Goal: Task Accomplishment & Management: Use online tool/utility

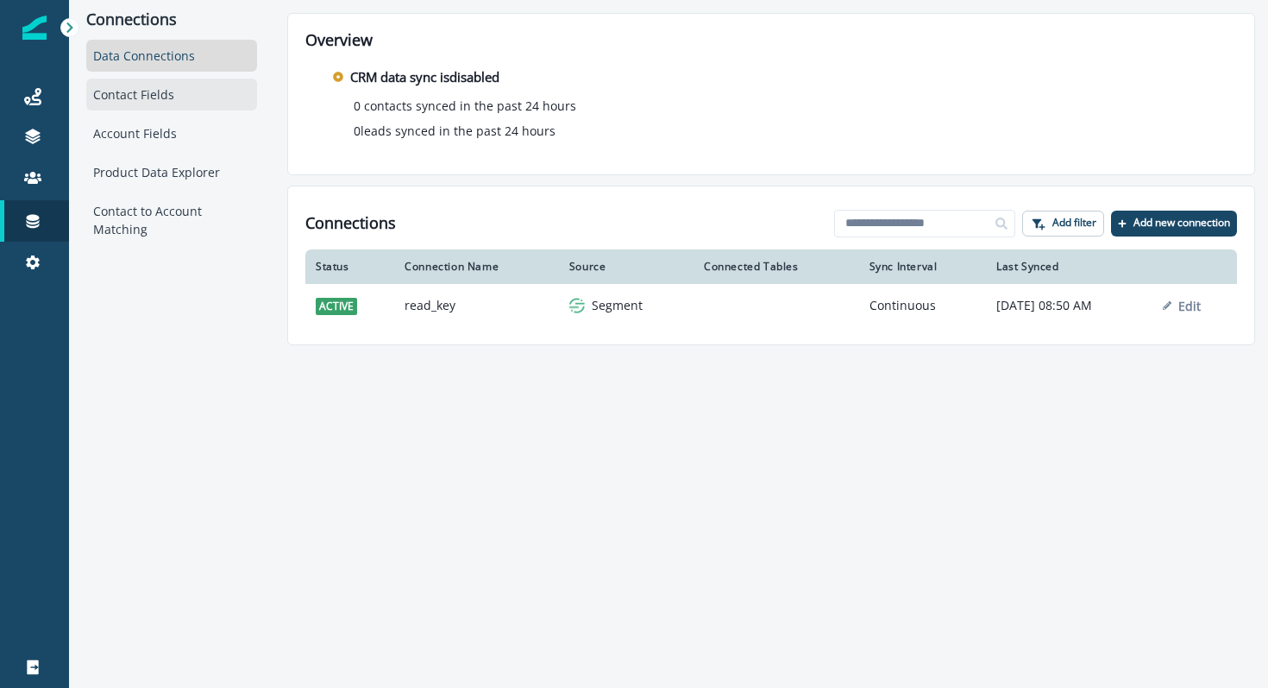
click at [198, 88] on div "Contact Fields" at bounding box center [171, 95] width 171 height 32
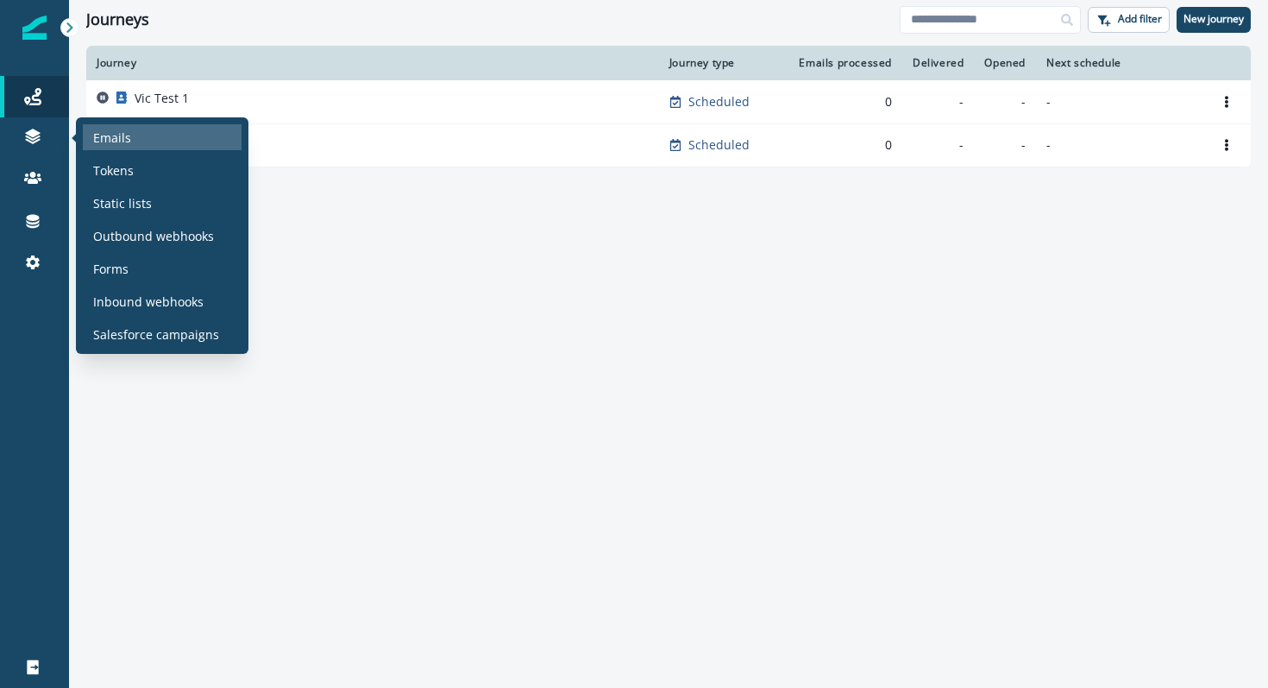
click at [109, 135] on p "Emails" at bounding box center [112, 138] width 38 height 18
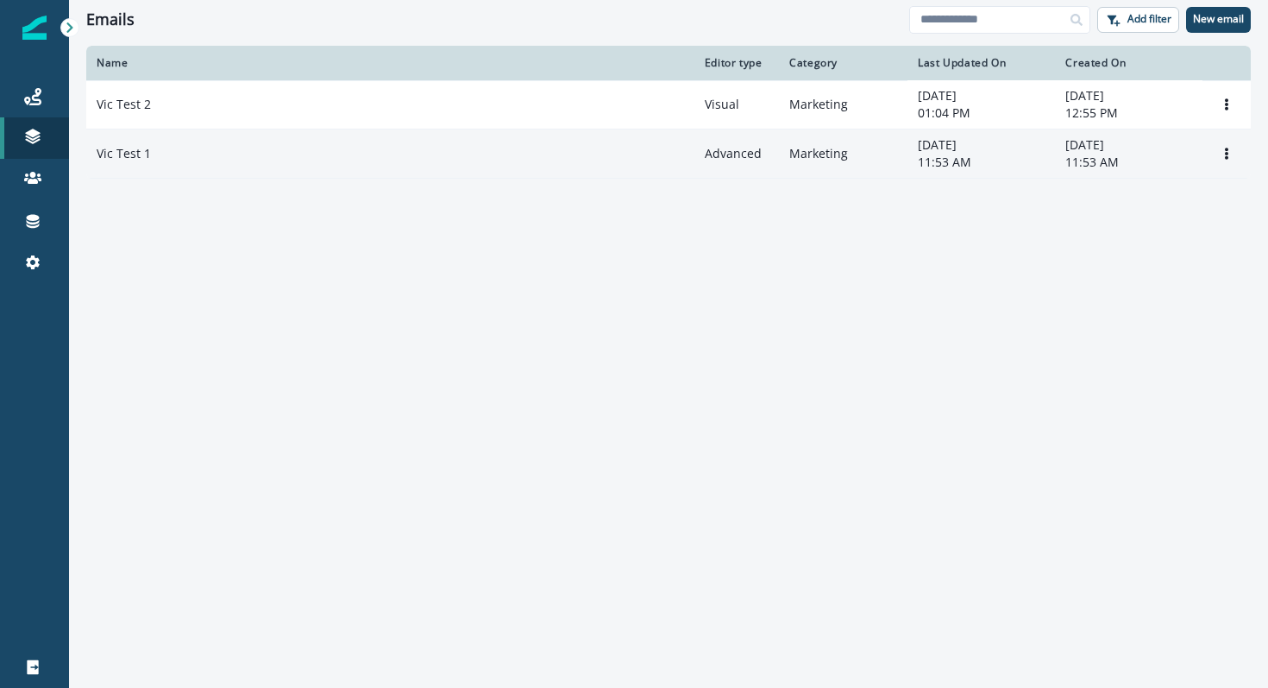
click at [737, 158] on td "Advanced" at bounding box center [737, 153] width 85 height 49
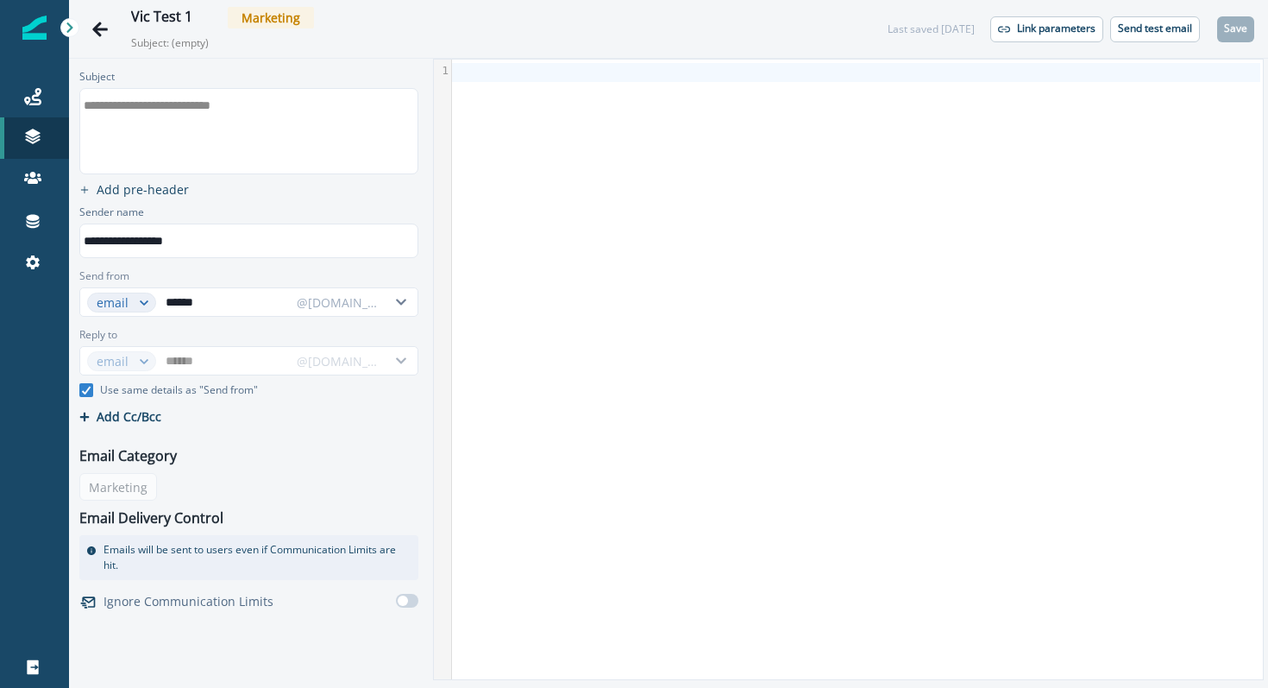
click at [526, 135] on div at bounding box center [856, 370] width 808 height 620
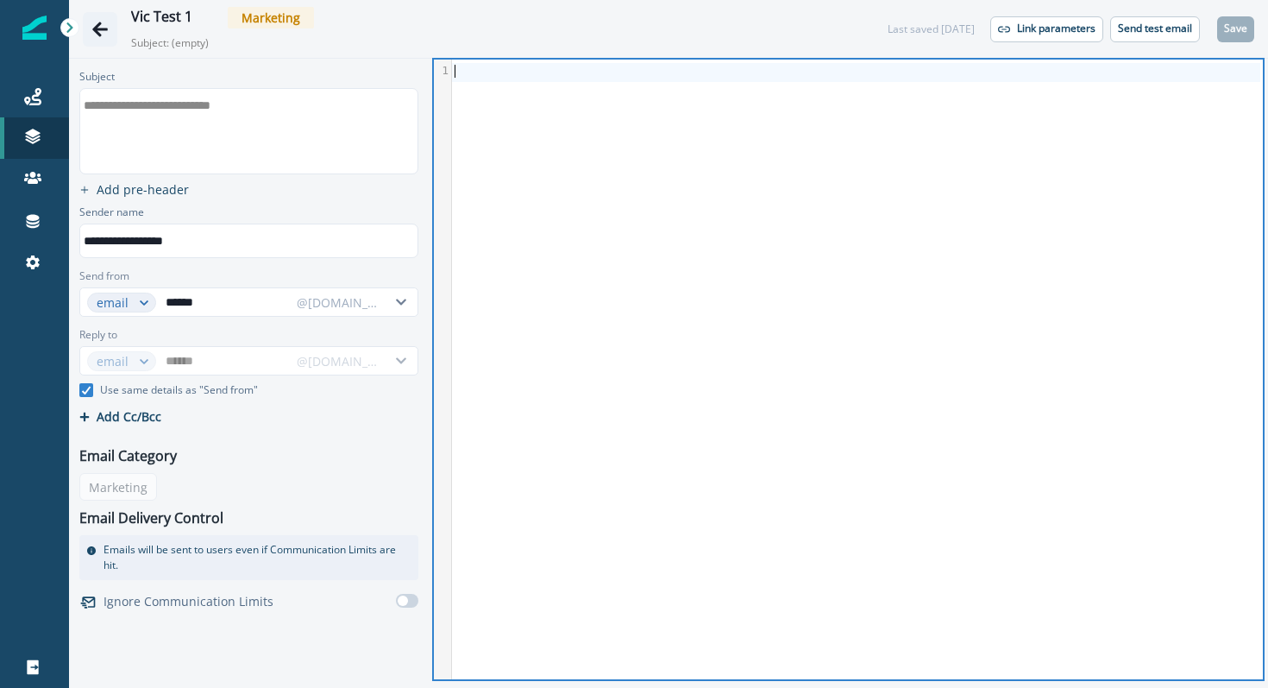
click at [100, 28] on icon "Go back" at bounding box center [100, 29] width 16 height 15
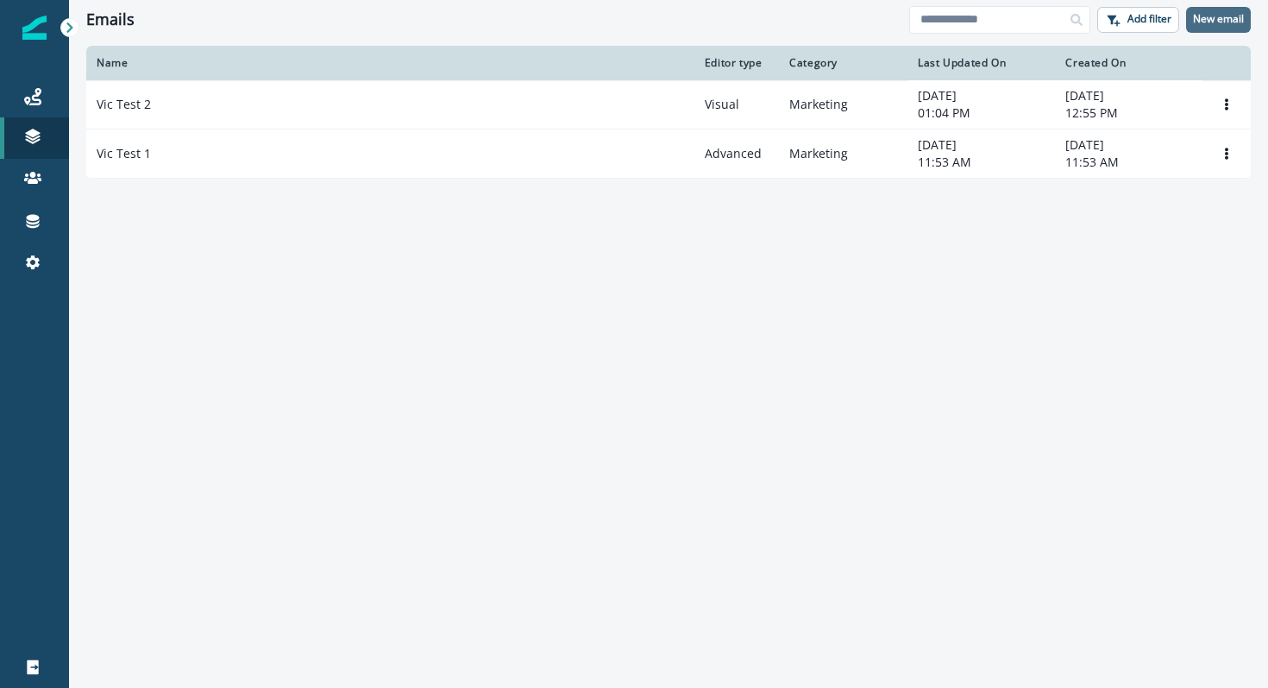
click at [1215, 28] on button "New email" at bounding box center [1218, 20] width 65 height 26
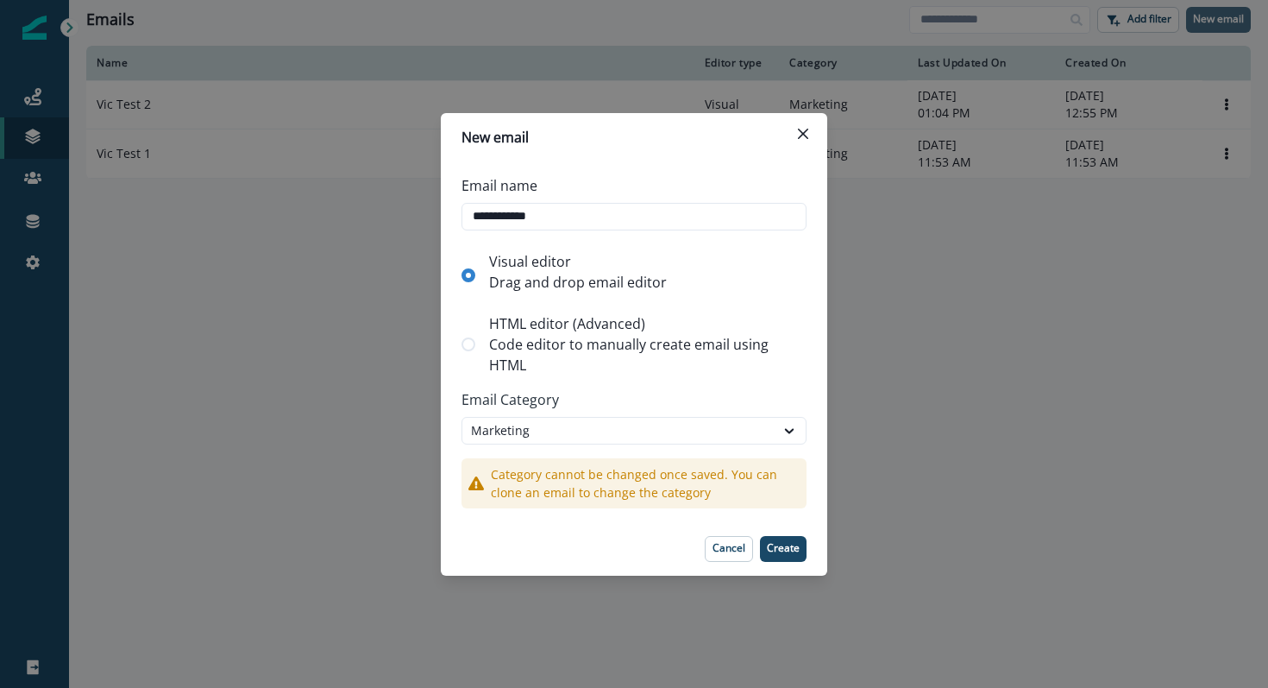
type input "**********"
click at [778, 548] on p "Create" at bounding box center [783, 548] width 33 height 12
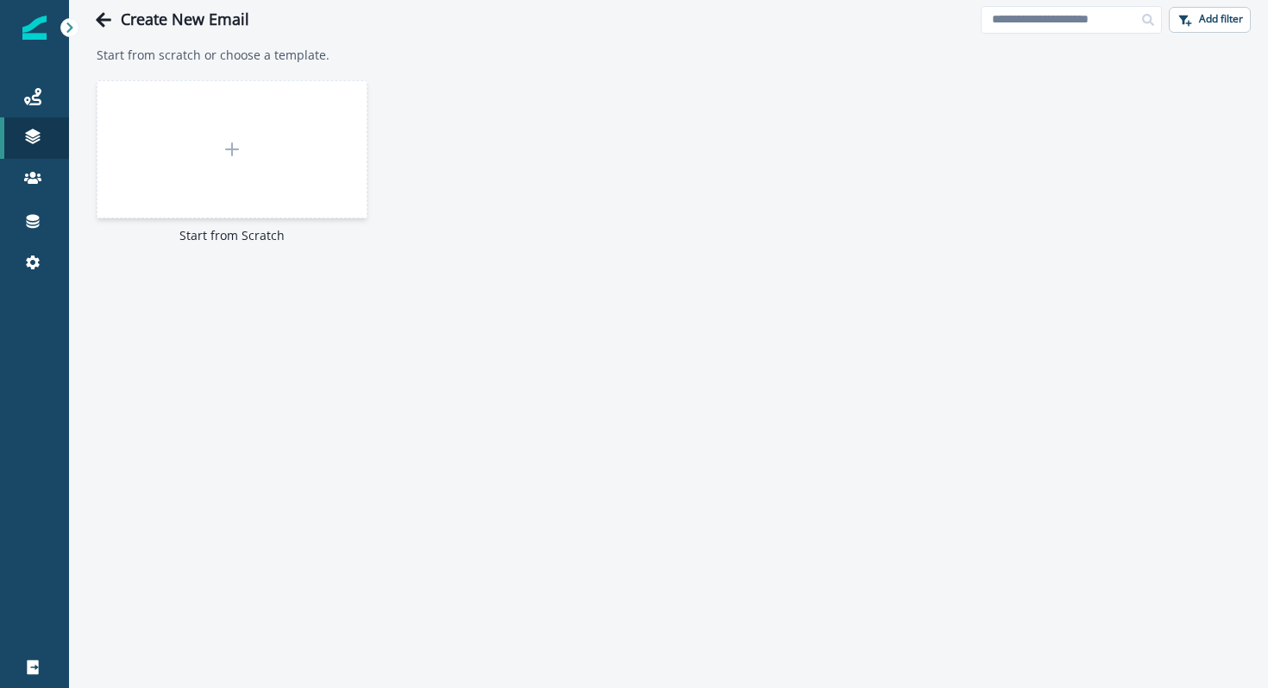
click at [263, 158] on div at bounding box center [232, 149] width 271 height 138
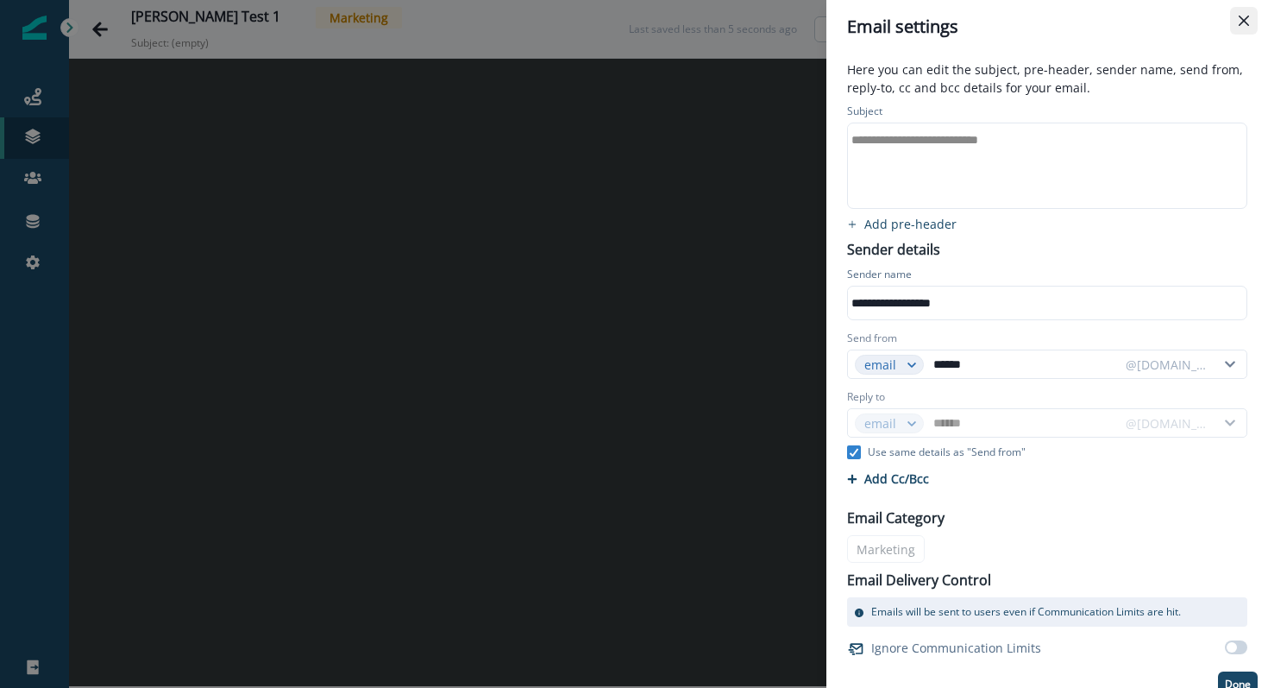
click at [1249, 23] on button "Close" at bounding box center [1244, 21] width 28 height 28
